Goal: Task Accomplishment & Management: Manage account settings

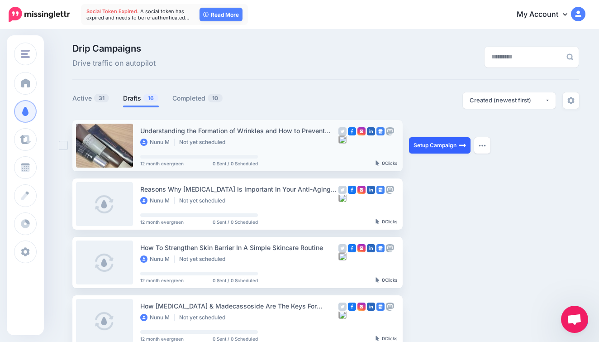
click at [427, 148] on link "Setup Campaign" at bounding box center [440, 145] width 62 height 16
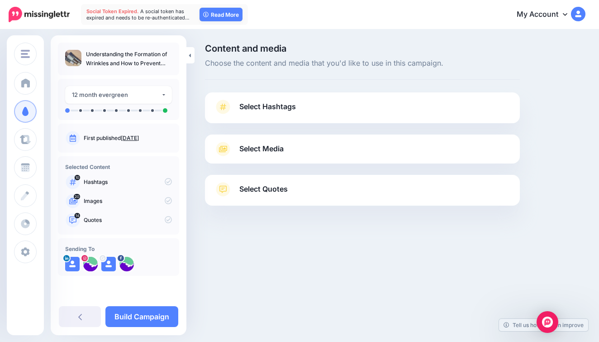
click at [413, 114] on link "Select Hashtags" at bounding box center [362, 112] width 297 height 24
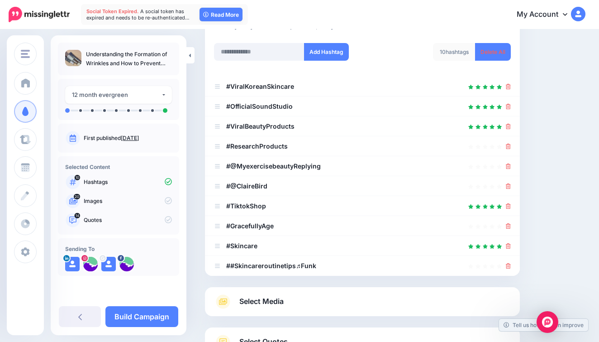
scroll to position [143, 0]
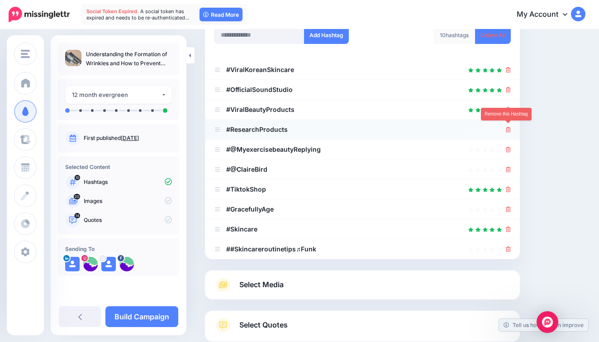
click at [507, 128] on icon at bounding box center [508, 129] width 5 height 5
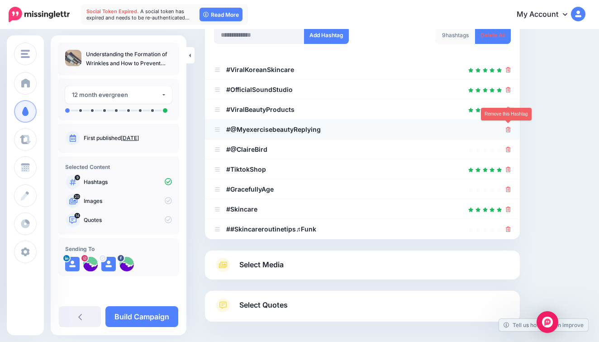
click at [508, 129] on icon at bounding box center [508, 129] width 5 height 5
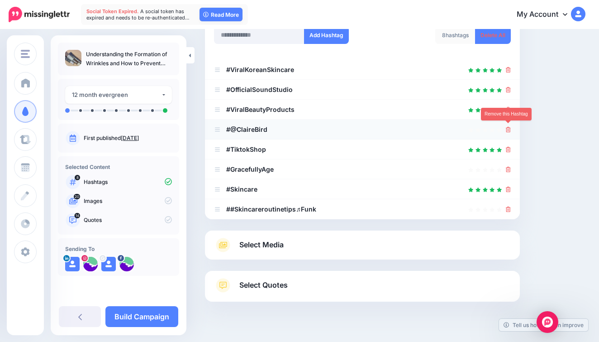
click at [508, 128] on icon at bounding box center [508, 129] width 5 height 5
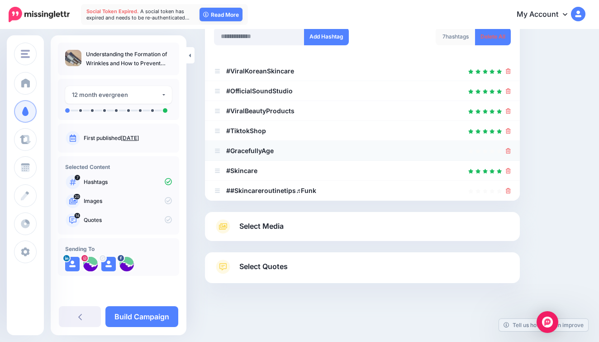
scroll to position [140, 0]
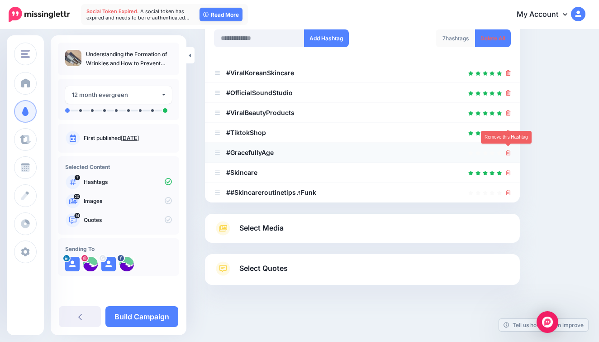
click at [508, 152] on icon at bounding box center [508, 152] width 5 height 5
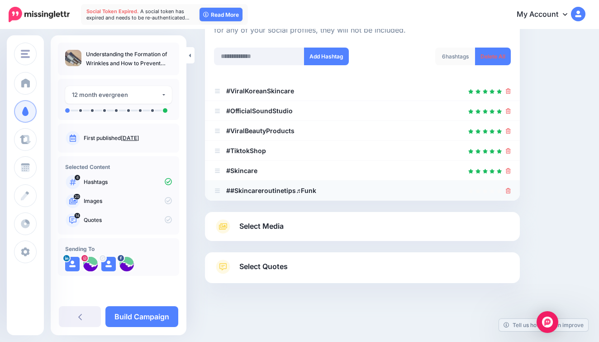
scroll to position [120, 0]
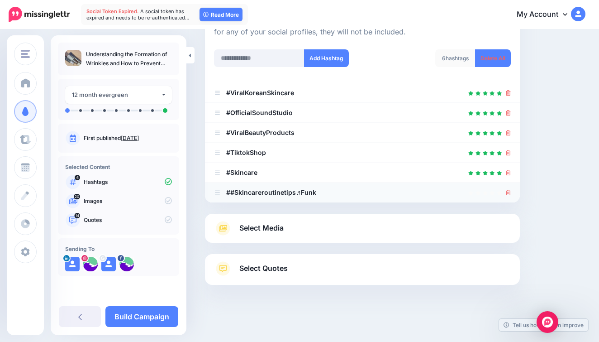
click at [507, 193] on icon at bounding box center [508, 192] width 5 height 5
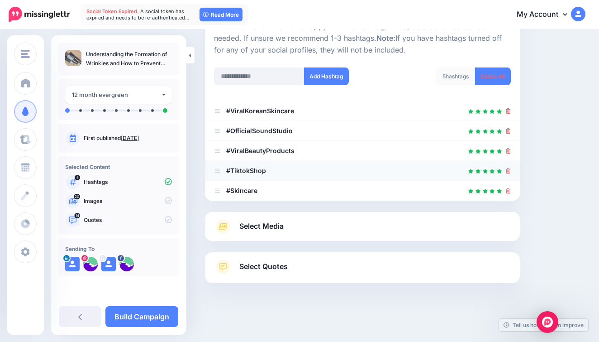
scroll to position [100, 0]
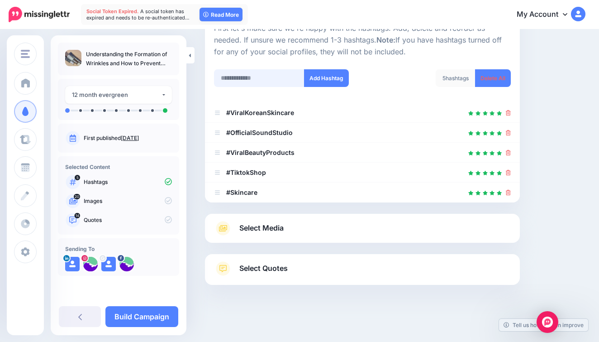
click at [247, 78] on input "text" at bounding box center [259, 78] width 90 height 18
type input "*******"
click at [251, 77] on input "text" at bounding box center [259, 78] width 90 height 18
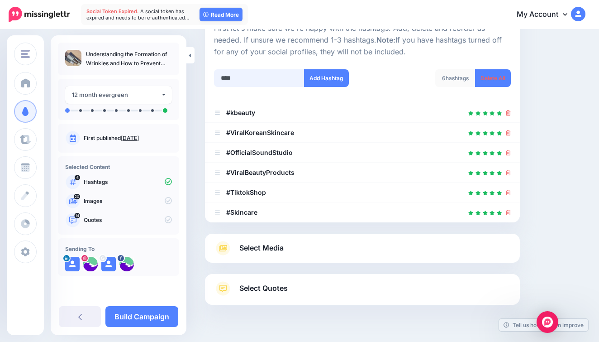
scroll to position [120, 0]
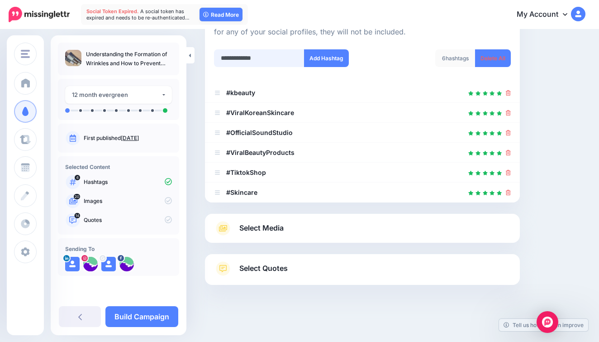
type input "**********"
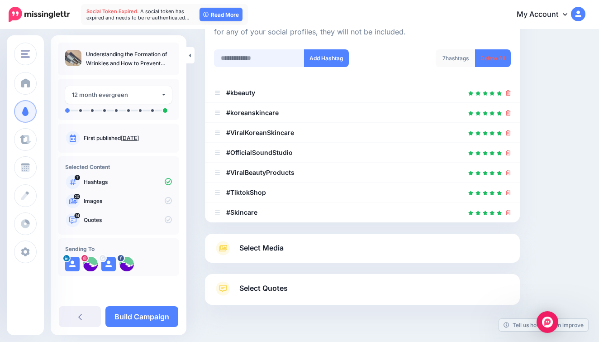
scroll to position [140, 0]
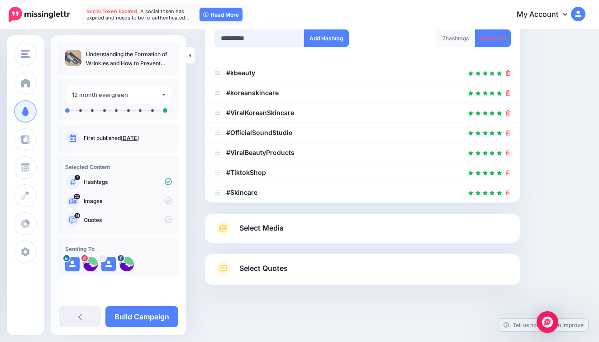
type input "**********"
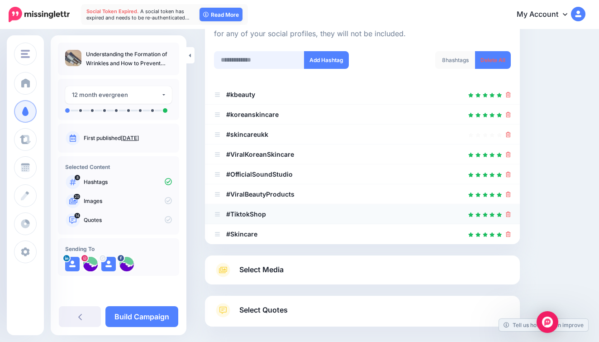
scroll to position [114, 0]
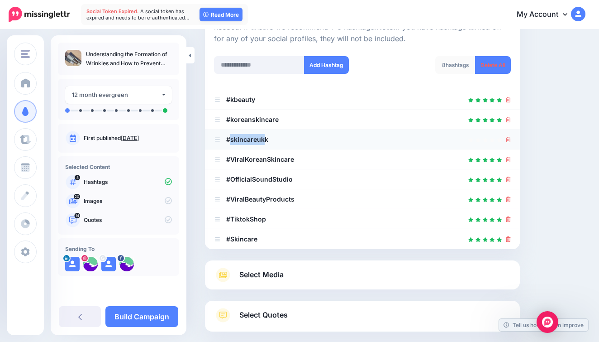
drag, startPoint x: 264, startPoint y: 138, endPoint x: 230, endPoint y: 138, distance: 33.9
click at [230, 138] on b "#skincareukk" at bounding box center [247, 139] width 42 height 8
copy b "skincareuk"
click at [505, 138] on div at bounding box center [362, 139] width 297 height 11
click at [508, 138] on icon at bounding box center [508, 139] width 5 height 5
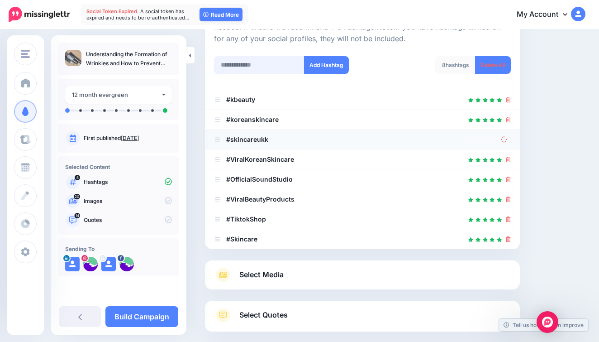
click at [282, 64] on input "text" at bounding box center [259, 65] width 90 height 18
paste input "**********"
type input "**********"
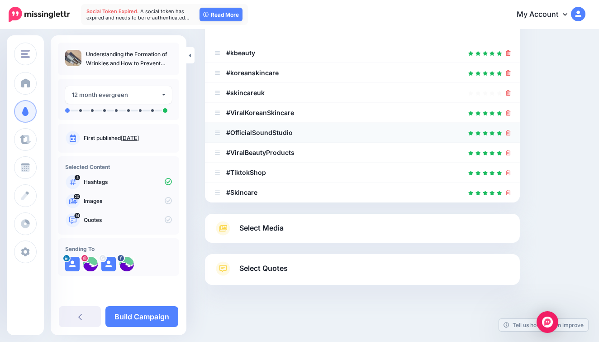
click at [509, 130] on icon at bounding box center [508, 132] width 5 height 5
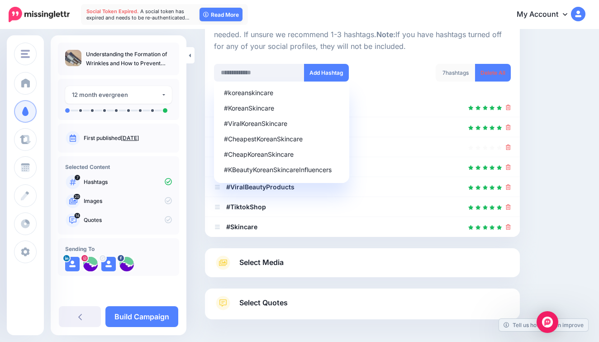
scroll to position [84, 0]
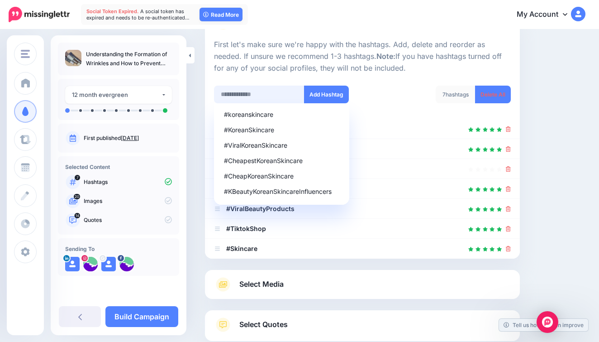
click at [285, 88] on input "text" at bounding box center [259, 94] width 90 height 18
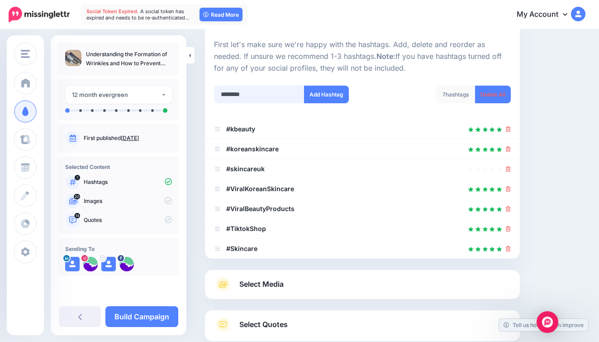
type input "*********"
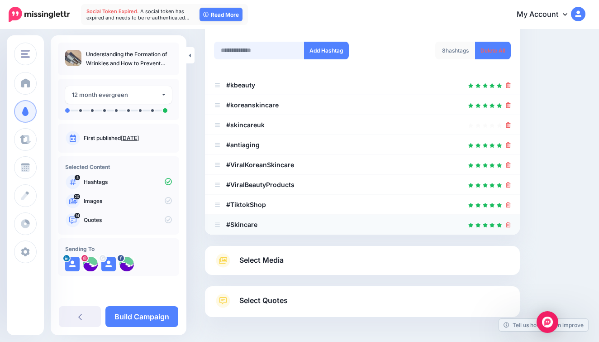
scroll to position [124, 0]
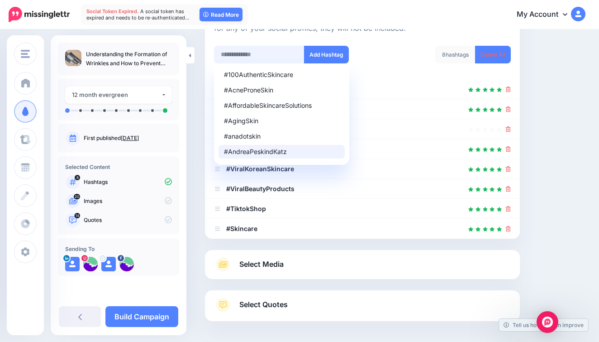
click at [272, 55] on input "text" at bounding box center [259, 55] width 90 height 18
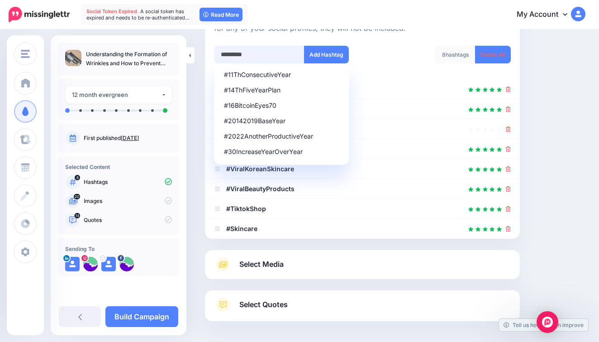
click at [263, 53] on input "*********" at bounding box center [259, 55] width 90 height 18
type input "********"
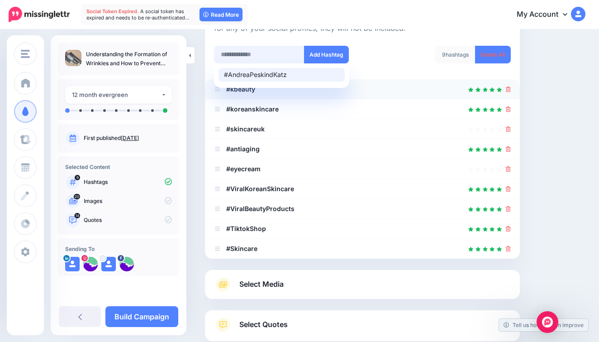
scroll to position [180, 0]
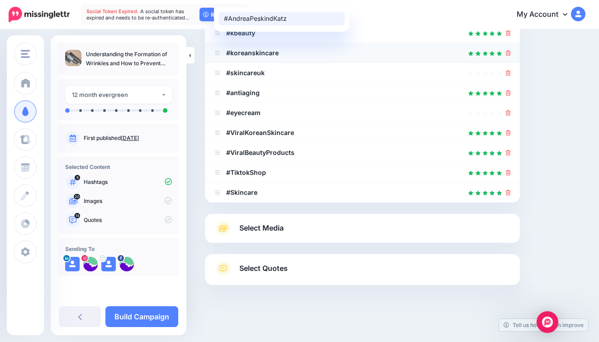
click at [376, 43] on li "#koreanskincare" at bounding box center [362, 53] width 315 height 20
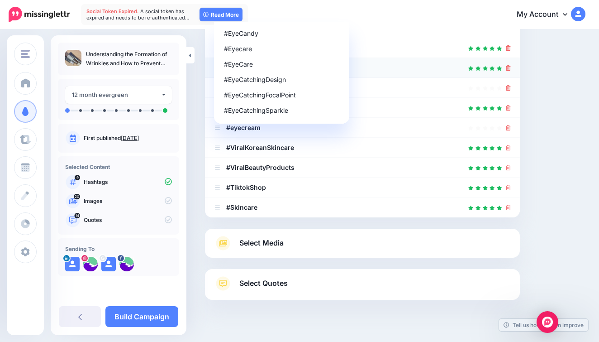
scroll to position [132, 0]
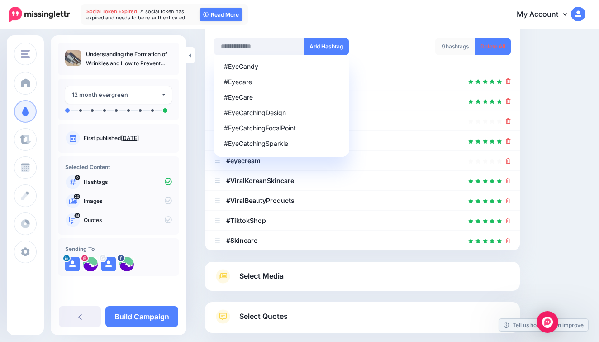
click at [323, 270] on link "Select Media" at bounding box center [362, 276] width 297 height 14
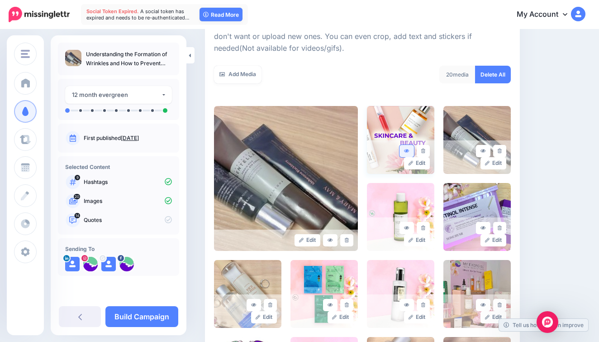
scroll to position [55, 0]
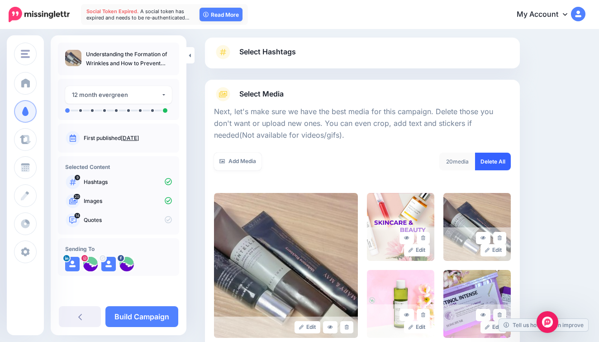
click at [493, 152] on link "Delete All" at bounding box center [493, 161] width 36 height 18
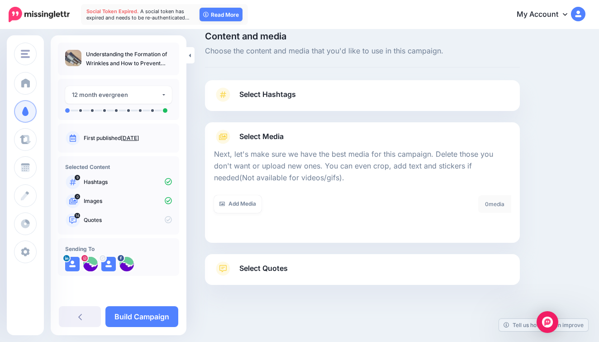
click at [323, 261] on link "Select Quotes" at bounding box center [362, 273] width 297 height 24
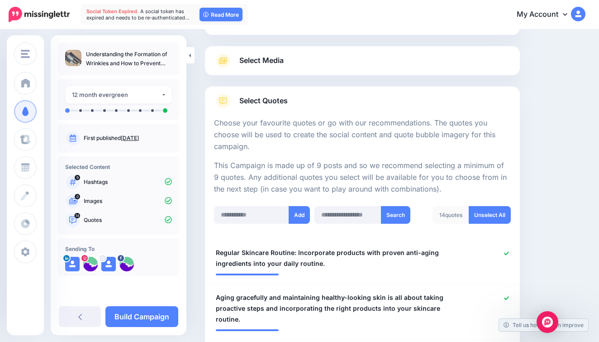
scroll to position [89, 0]
click at [336, 61] on link "Select Media" at bounding box center [362, 60] width 297 height 14
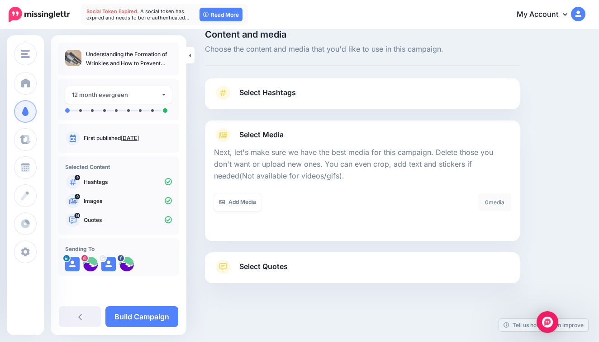
scroll to position [12, 0]
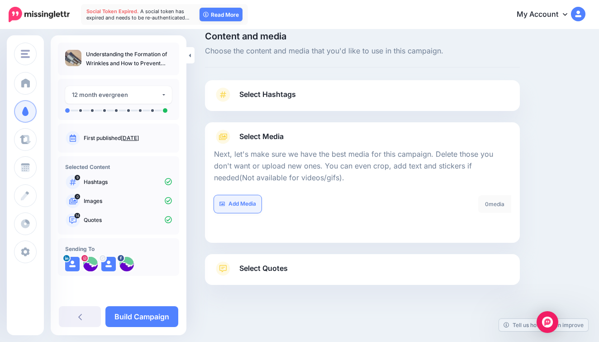
click at [237, 200] on link "Add Media" at bounding box center [237, 204] width 47 height 18
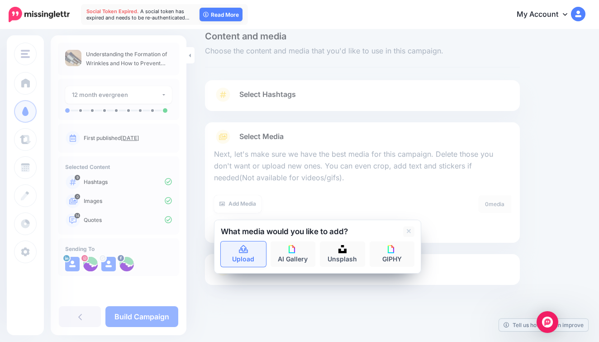
click at [249, 250] on link "Upload" at bounding box center [243, 253] width 45 height 25
click at [441, 272] on link "Select Quotes" at bounding box center [362, 273] width 297 height 24
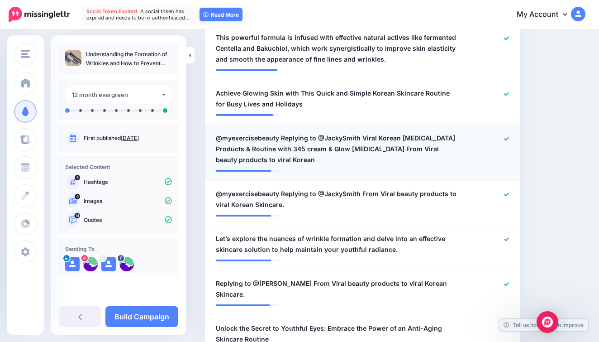
scroll to position [404, 0]
click at [335, 132] on span "@myexercisebeauty Replying to @JackySmith Viral Korean Skin Care Products & Rou…" at bounding box center [337, 148] width 242 height 33
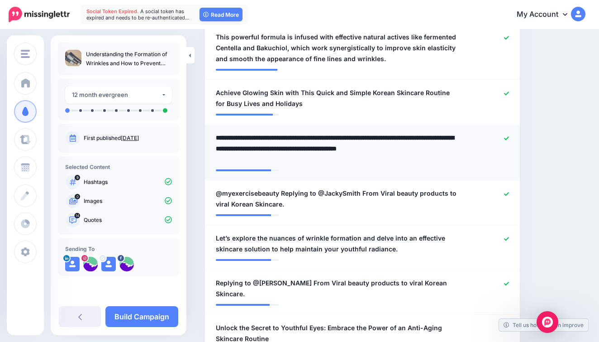
drag, startPoint x: 360, startPoint y: 122, endPoint x: 279, endPoint y: 124, distance: 81.0
click at [279, 132] on textarea "**********" at bounding box center [337, 148] width 242 height 33
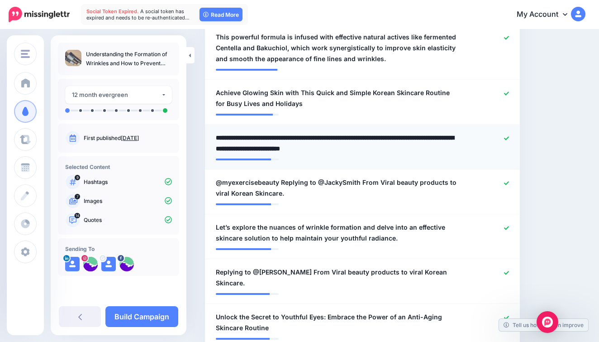
drag, startPoint x: 406, startPoint y: 123, endPoint x: 456, endPoint y: 124, distance: 49.8
click at [456, 132] on textarea "**********" at bounding box center [337, 143] width 242 height 22
click at [276, 132] on textarea "**********" at bounding box center [337, 143] width 242 height 22
click at [279, 132] on textarea "**********" at bounding box center [337, 143] width 242 height 22
type textarea "**********"
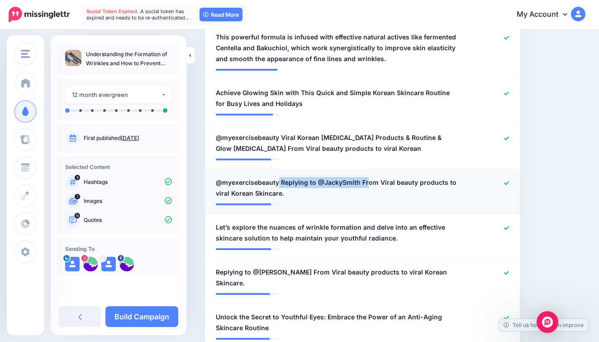
scroll to position [0, 0]
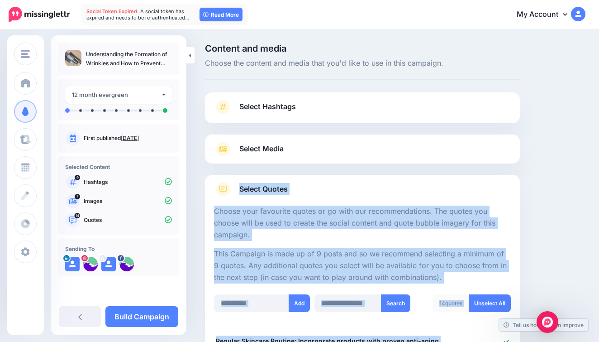
drag, startPoint x: 278, startPoint y: 167, endPoint x: 356, endPoint y: 172, distance: 78.0
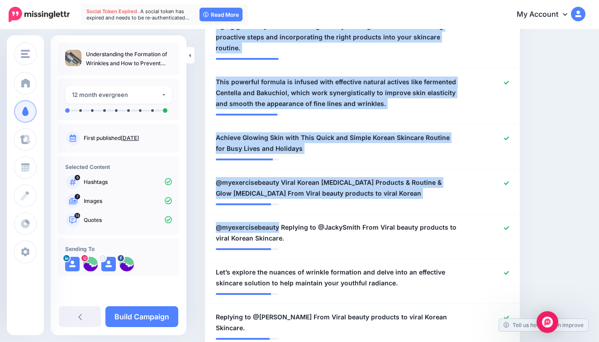
scroll to position [357, 0]
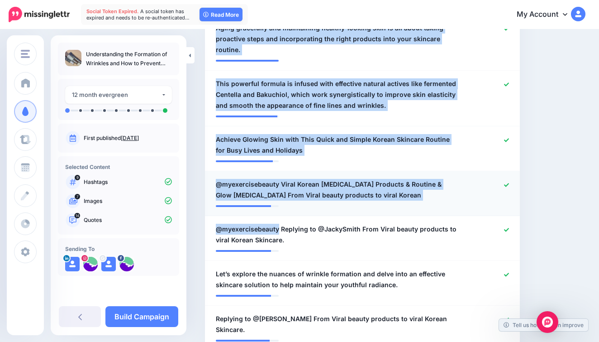
click at [346, 182] on span "@myexercisebeauty Viral Korean Skin Care Products & Routine & Glow Skin Care Fr…" at bounding box center [337, 190] width 242 height 22
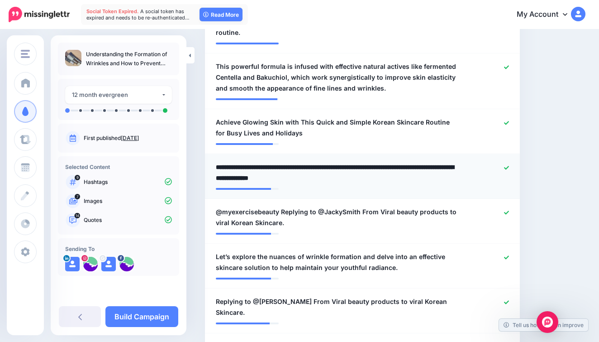
scroll to position [376, 0]
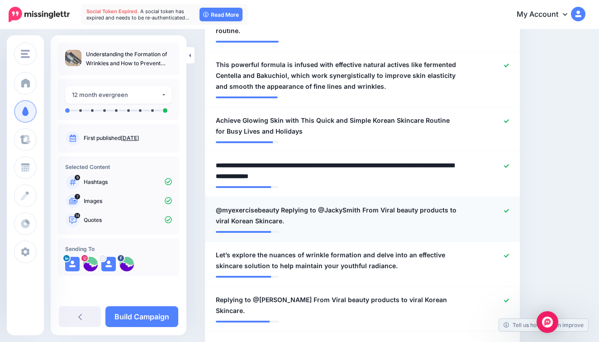
click at [283, 204] on span "@myexercisebeauty Replying to @JackySmith From Viral beauty products to viral K…" at bounding box center [337, 215] width 242 height 22
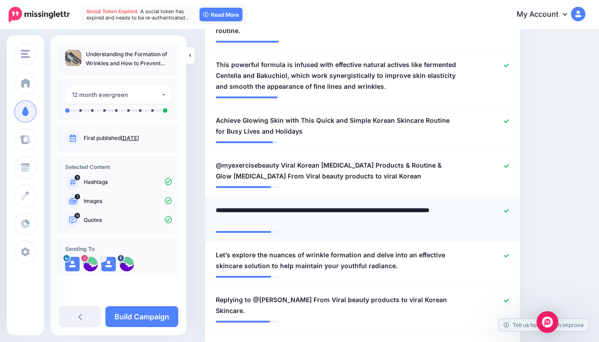
drag, startPoint x: 281, startPoint y: 196, endPoint x: 358, endPoint y: 197, distance: 76.9
click at [358, 204] on textarea "**********" at bounding box center [337, 215] width 242 height 22
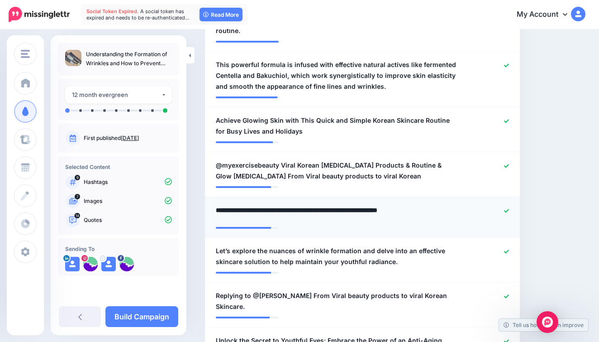
type textarea "**********"
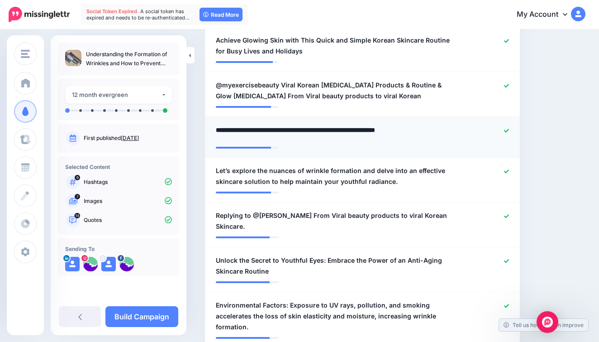
scroll to position [465, 0]
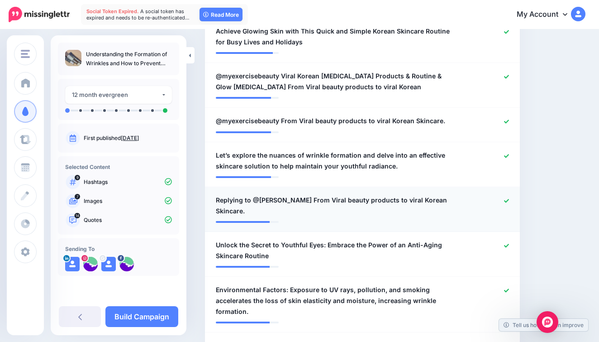
click at [290, 194] on span "Replying to @Claire Bird From Viral beauty products to viral Korean Skincare." at bounding box center [337, 205] width 242 height 22
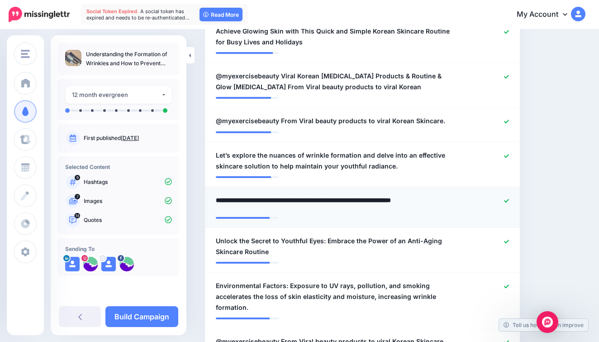
drag, startPoint x: 290, startPoint y: 188, endPoint x: 217, endPoint y: 190, distance: 73.8
click at [217, 194] on textarea "**********" at bounding box center [337, 203] width 242 height 18
type textarea "**********"
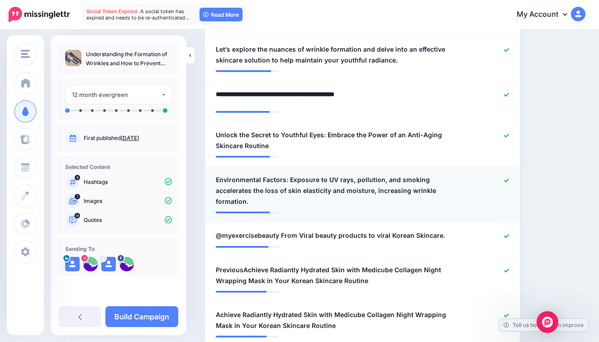
scroll to position [572, 0]
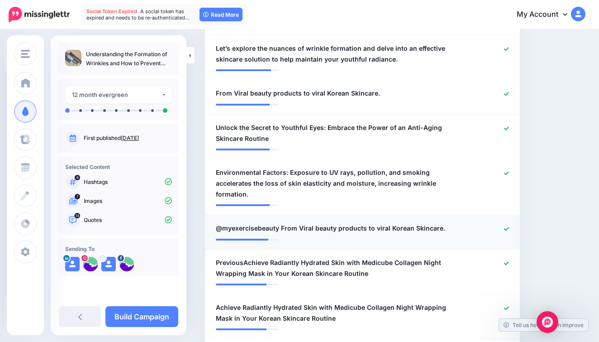
click at [307, 223] on span "@myexercisebeauty From Viral beauty products to viral Korean Skincare." at bounding box center [330, 228] width 229 height 11
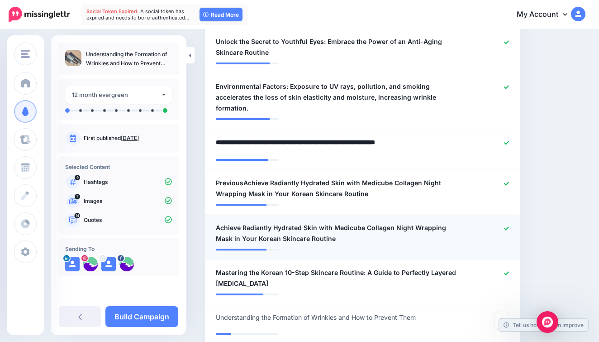
scroll to position [659, 0]
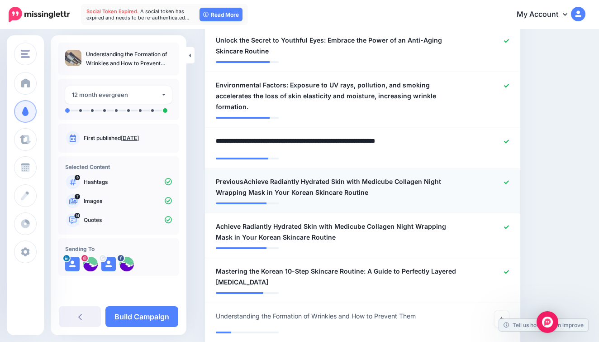
click at [505, 176] on div at bounding box center [490, 187] width 51 height 22
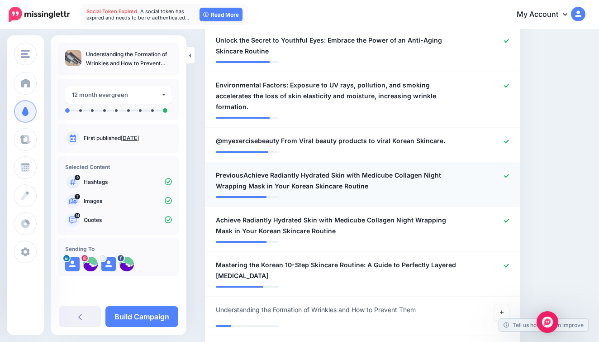
click at [507, 174] on icon at bounding box center [506, 176] width 5 height 4
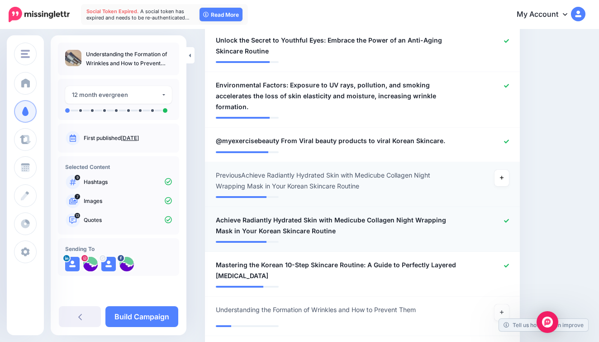
click at [505, 218] on icon at bounding box center [506, 220] width 5 height 4
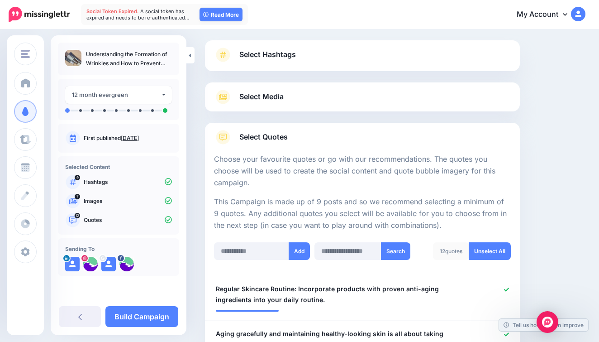
scroll to position [26, 0]
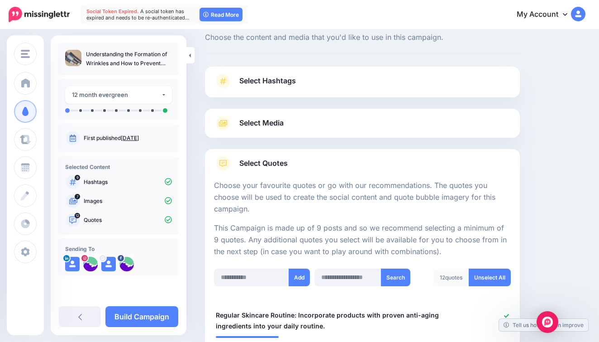
click at [292, 133] on div "Select Media Next, let's make sure we have the best media for this campaign. De…" at bounding box center [362, 123] width 315 height 29
click at [304, 128] on link "Select Media" at bounding box center [362, 123] width 297 height 14
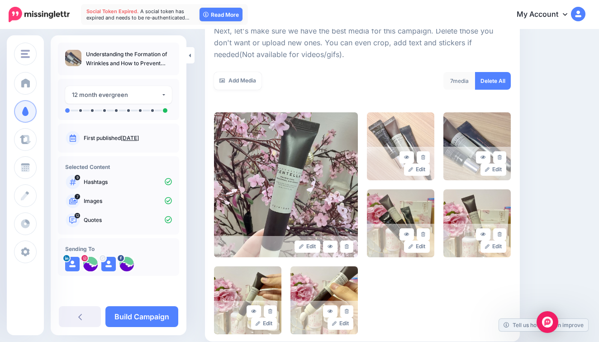
scroll to position [64, 0]
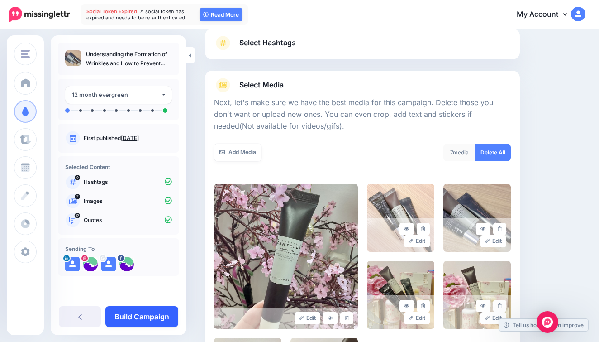
click at [145, 311] on link "Build Campaign" at bounding box center [141, 316] width 73 height 21
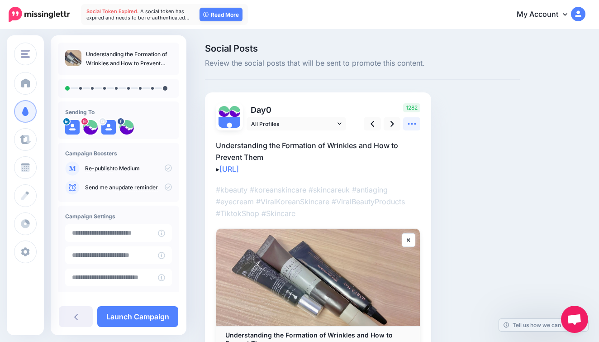
click at [407, 123] on icon at bounding box center [411, 123] width 9 height 9
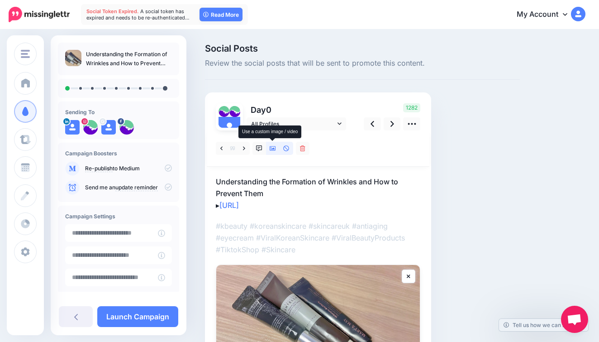
click at [271, 154] on link at bounding box center [273, 148] width 14 height 13
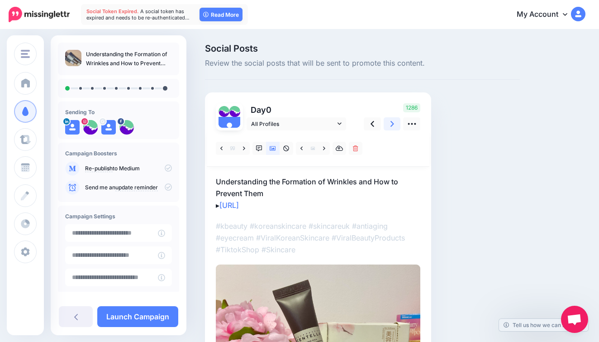
click at [390, 125] on icon at bounding box center [392, 123] width 4 height 9
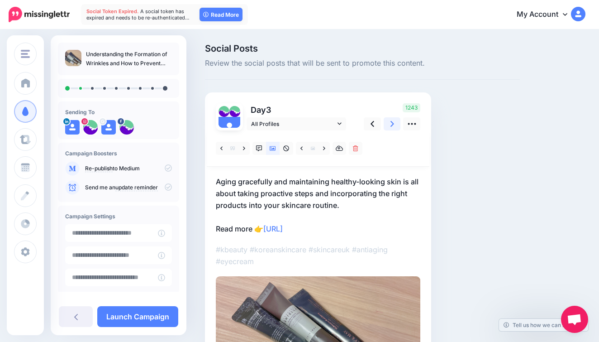
click at [394, 123] on link at bounding box center [392, 123] width 17 height 13
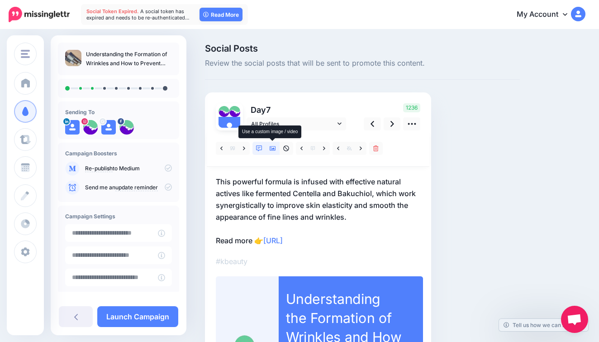
click at [269, 150] on link at bounding box center [273, 148] width 14 height 13
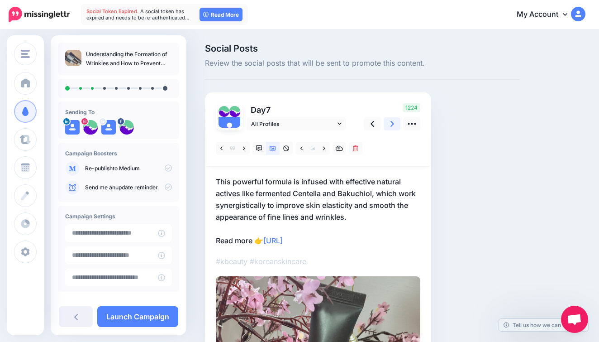
click at [390, 127] on icon at bounding box center [392, 123] width 4 height 9
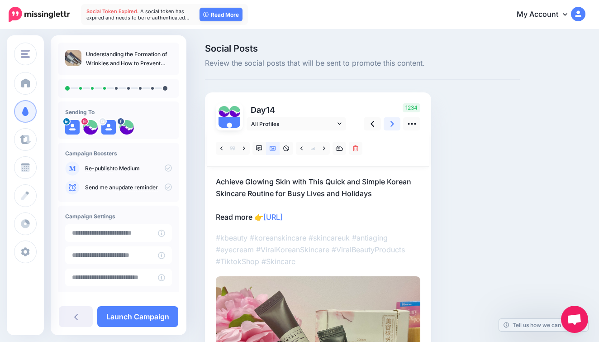
click at [387, 127] on link at bounding box center [392, 123] width 17 height 13
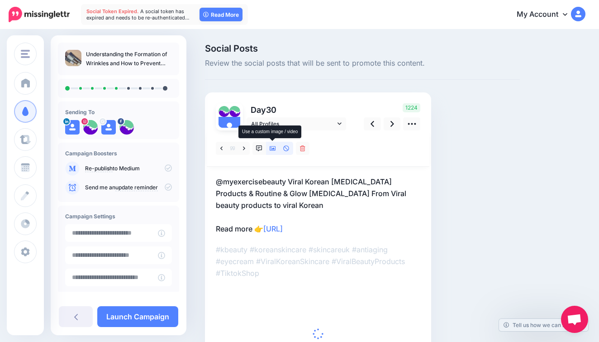
click at [271, 148] on icon at bounding box center [273, 148] width 6 height 5
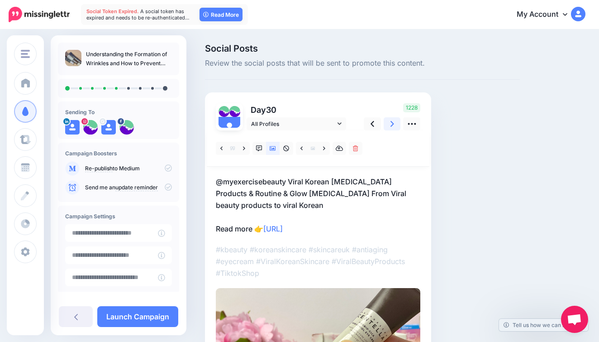
click at [394, 123] on link at bounding box center [392, 123] width 17 height 13
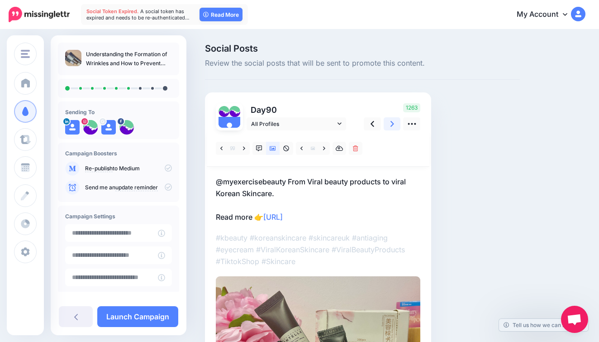
click at [394, 128] on link at bounding box center [392, 123] width 17 height 13
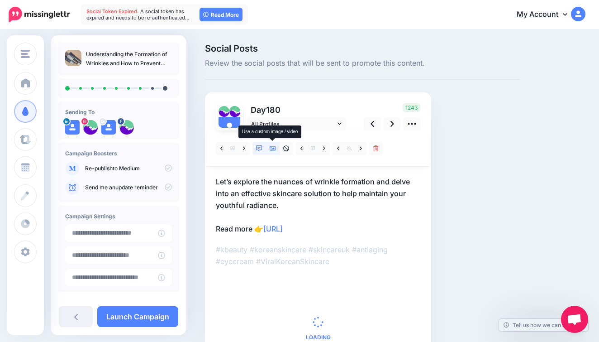
click at [275, 147] on icon at bounding box center [273, 148] width 6 height 5
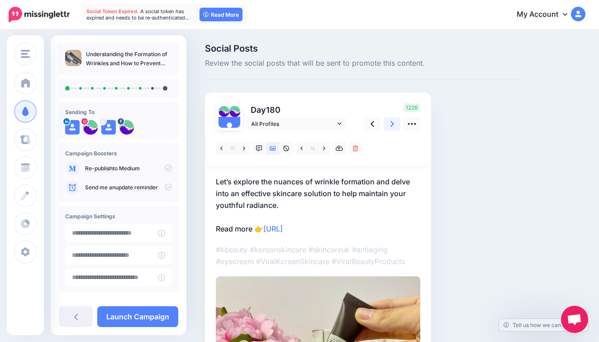
click at [394, 123] on icon at bounding box center [392, 123] width 4 height 9
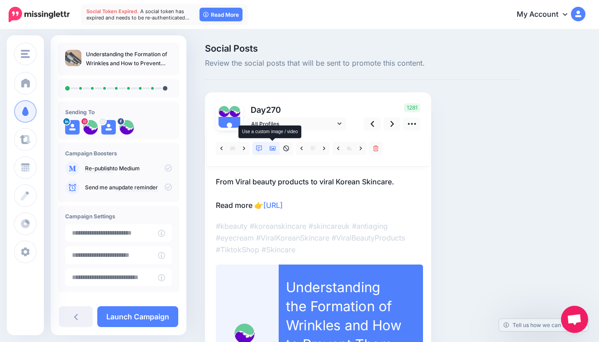
click at [277, 148] on link at bounding box center [273, 148] width 14 height 13
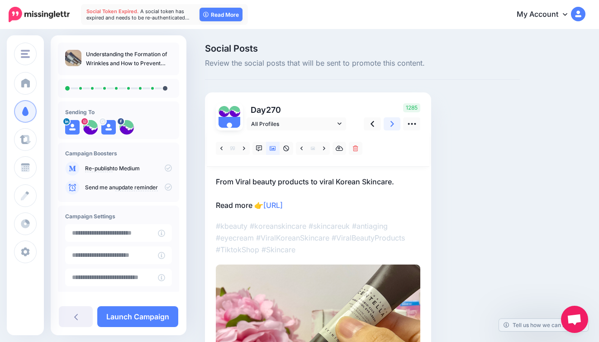
click at [385, 125] on link at bounding box center [392, 123] width 17 height 13
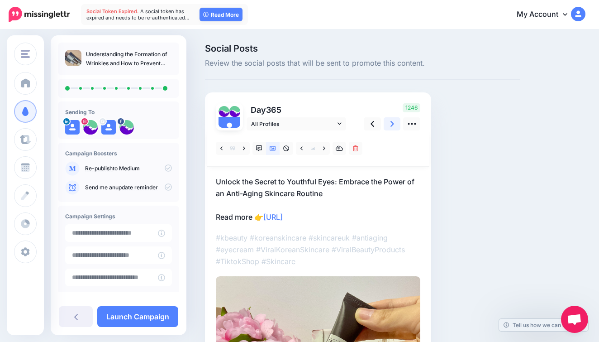
click at [388, 126] on link at bounding box center [392, 123] width 17 height 13
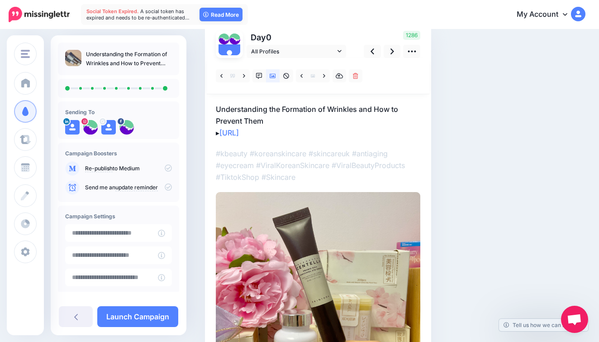
scroll to position [8, 0]
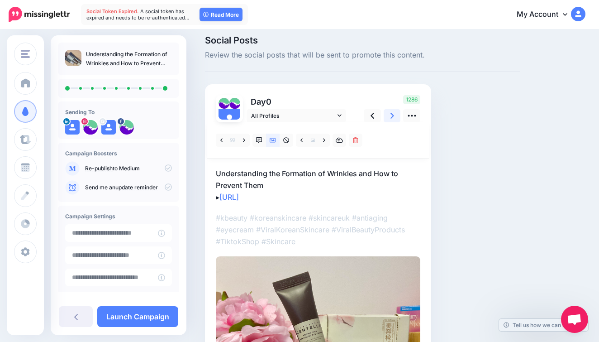
click at [386, 118] on link at bounding box center [392, 115] width 17 height 13
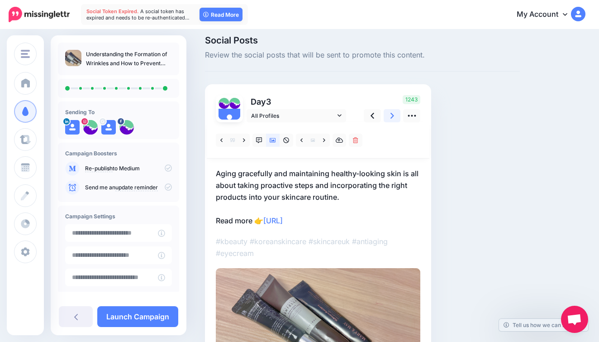
click at [386, 118] on link at bounding box center [392, 115] width 17 height 13
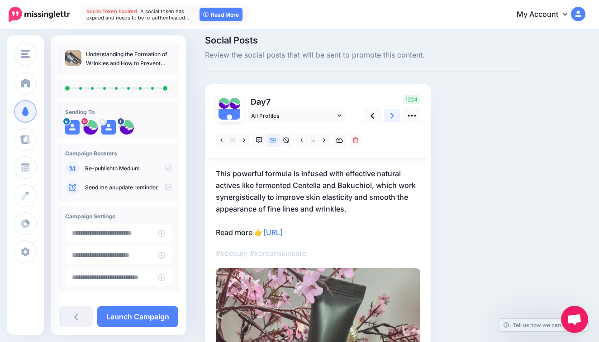
click at [386, 118] on link at bounding box center [392, 115] width 17 height 13
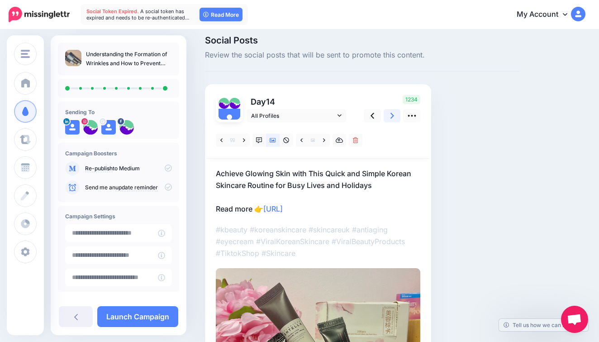
click at [386, 118] on link at bounding box center [392, 115] width 17 height 13
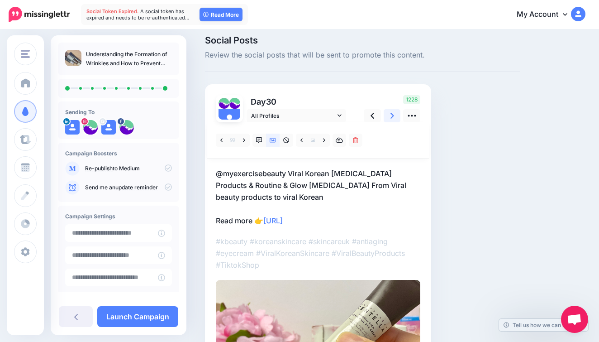
click at [386, 118] on link at bounding box center [392, 115] width 17 height 13
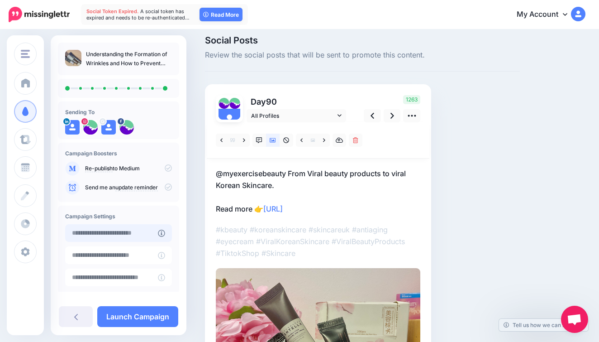
type input "**********"
click at [148, 233] on input "**********" at bounding box center [111, 233] width 93 height 18
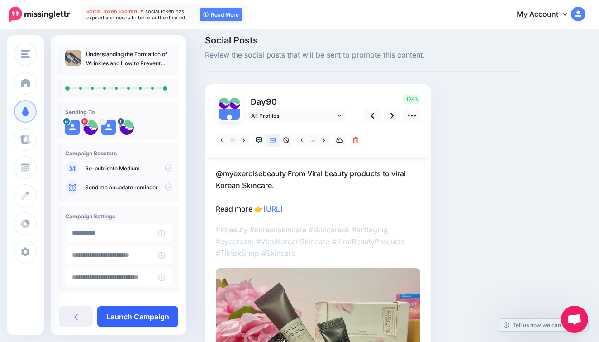
click at [148, 318] on link "Launch Campaign" at bounding box center [137, 316] width 81 height 21
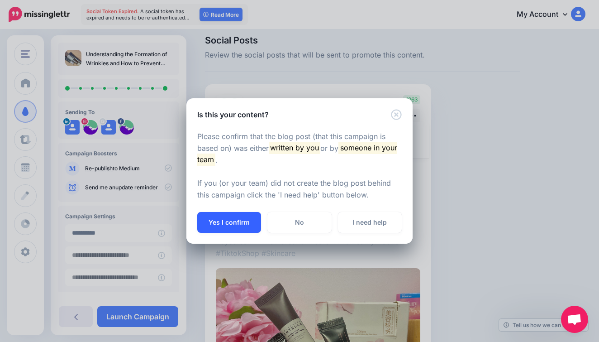
click at [239, 221] on button "Yes I confirm" at bounding box center [229, 222] width 64 height 21
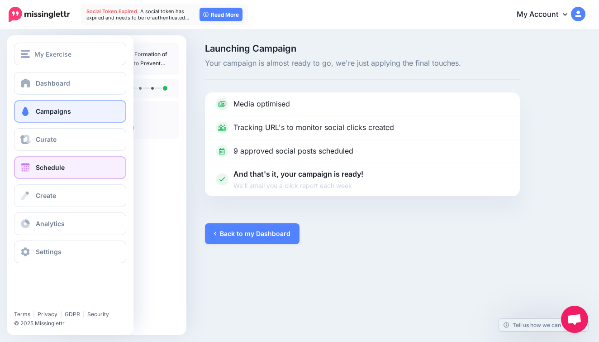
click at [77, 170] on link "Schedule" at bounding box center [70, 167] width 112 height 23
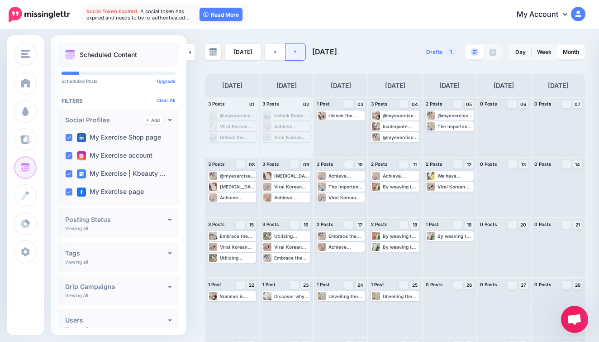
click at [295, 49] on link at bounding box center [295, 52] width 20 height 16
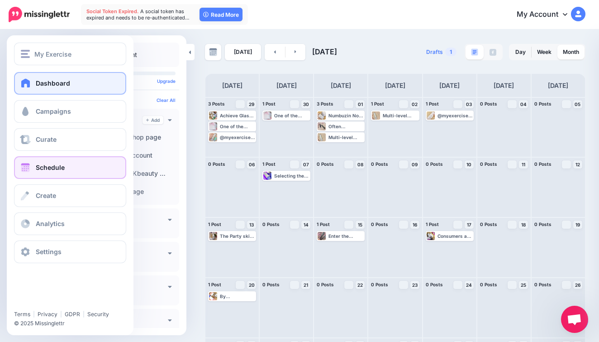
click at [42, 80] on span "Dashboard" at bounding box center [53, 83] width 34 height 8
